Goal: Task Accomplishment & Management: Use online tool/utility

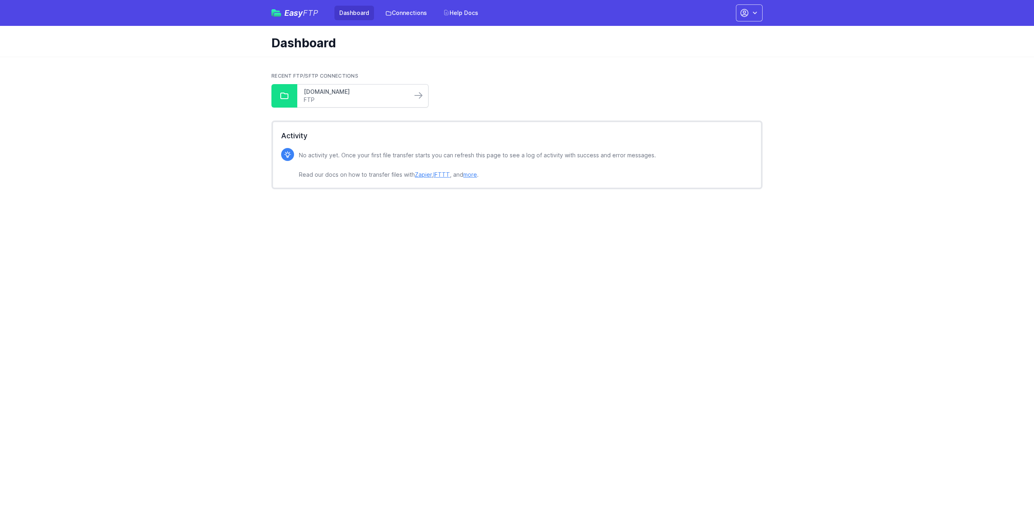
click at [343, 90] on link "[DOMAIN_NAME]" at bounding box center [355, 92] width 102 height 8
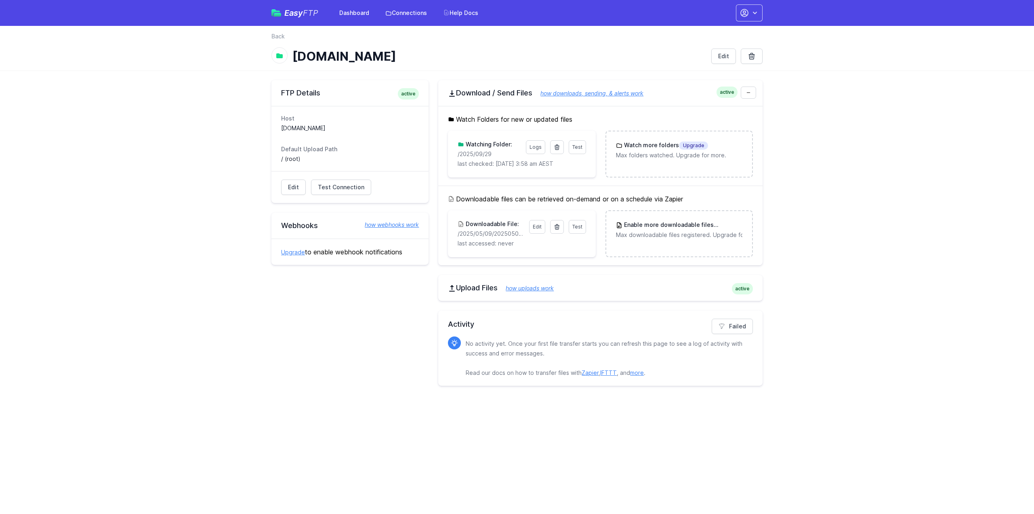
drag, startPoint x: 496, startPoint y: 154, endPoint x: 452, endPoint y: 155, distance: 44.5
click at [452, 155] on div "Test Logs Watching Folder: /2025/09/29 last checked: 9/30/2025 3:58 am AEST" at bounding box center [521, 154] width 147 height 47
copy p "/2025/09/29"
drag, startPoint x: 560, startPoint y: 147, endPoint x: 560, endPoint y: 40, distance: 107.5
click at [560, 147] on icon at bounding box center [557, 147] width 6 height 6
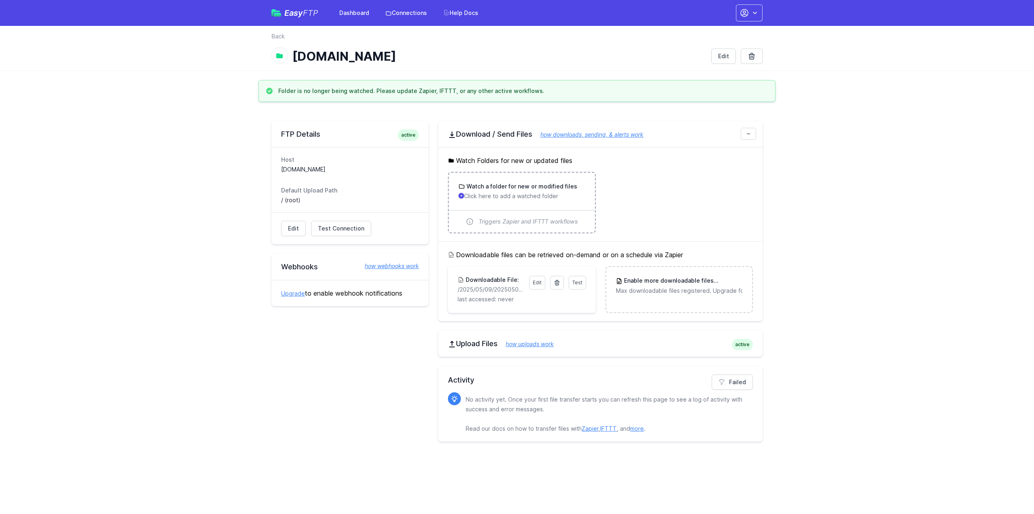
click at [513, 183] on h3 "Watch a folder for new or modified files" at bounding box center [521, 186] width 112 height 8
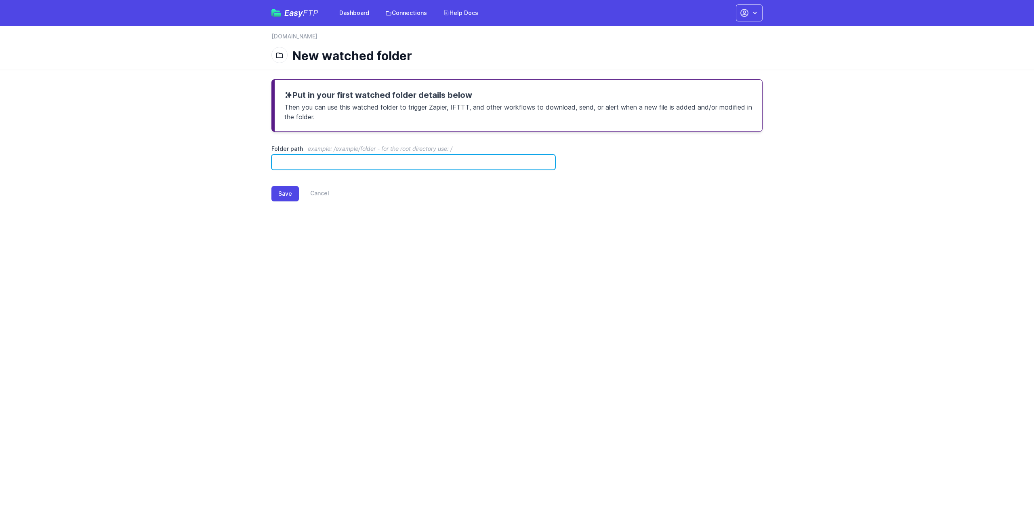
click at [392, 156] on input "Folder path example: /example/folder - for the root directory use: /" at bounding box center [414, 161] width 284 height 15
paste input "**********"
type input "**********"
click at [282, 191] on button "Save" at bounding box center [285, 193] width 27 height 15
